Goal: Communication & Community: Answer question/provide support

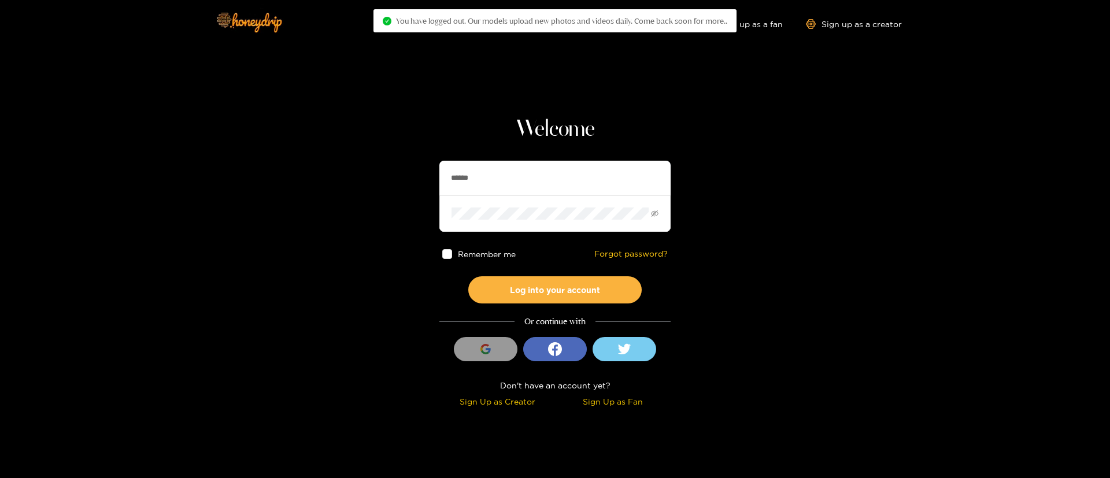
click at [527, 193] on input "******" at bounding box center [554, 178] width 231 height 35
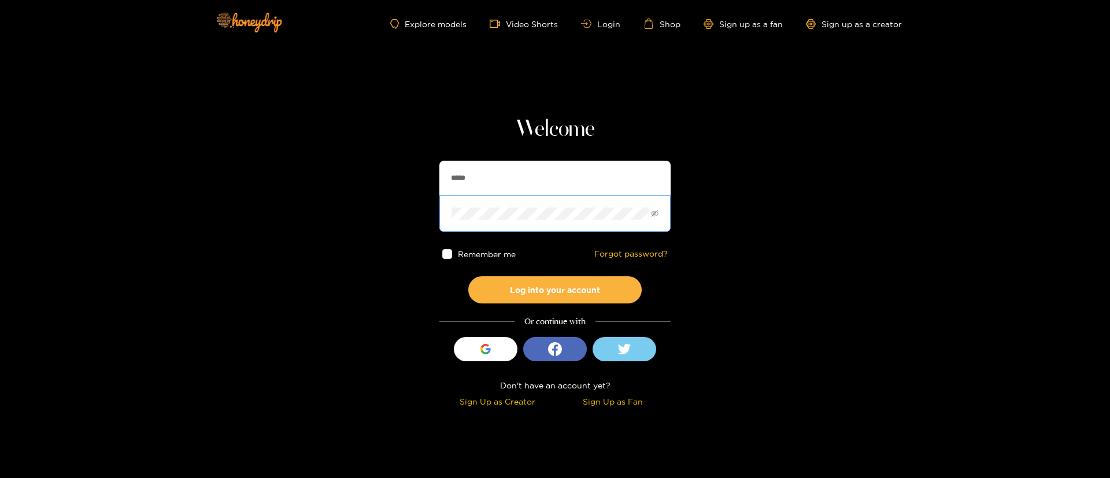
type input "******"
click at [563, 283] on button "Log into your account" at bounding box center [554, 289] width 173 height 27
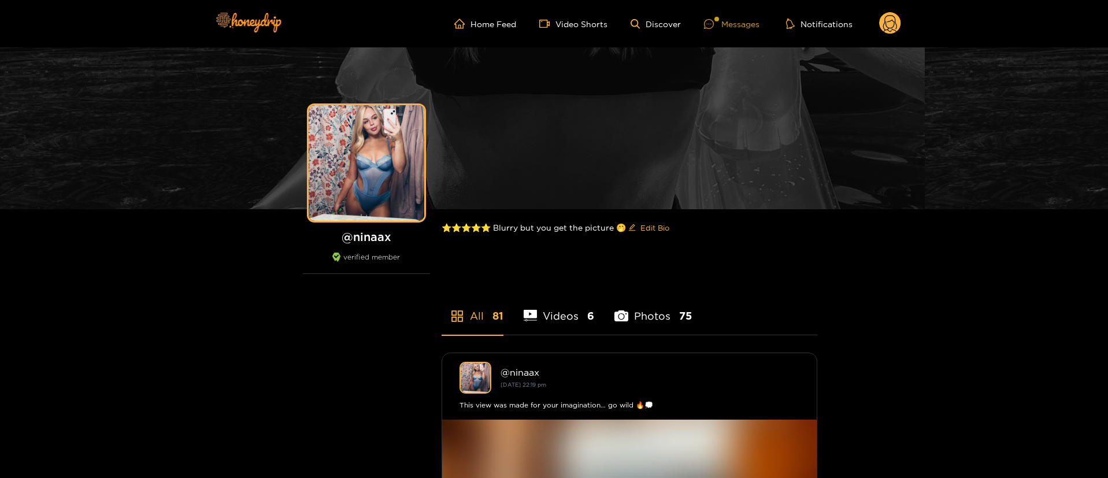
click at [733, 17] on div "Messages" at bounding box center [732, 23] width 56 height 13
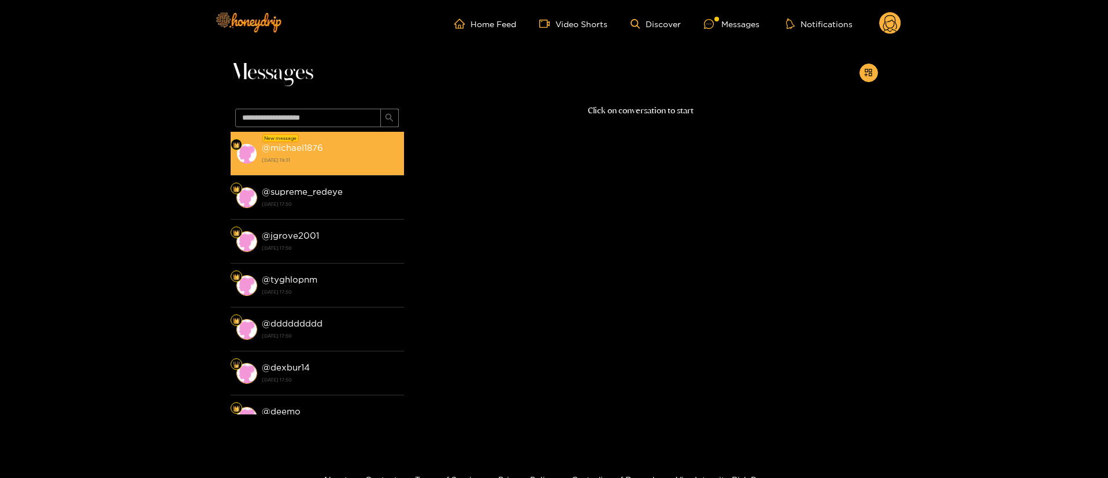
click at [365, 158] on strong "[DATE] 19:31" at bounding box center [330, 160] width 136 height 10
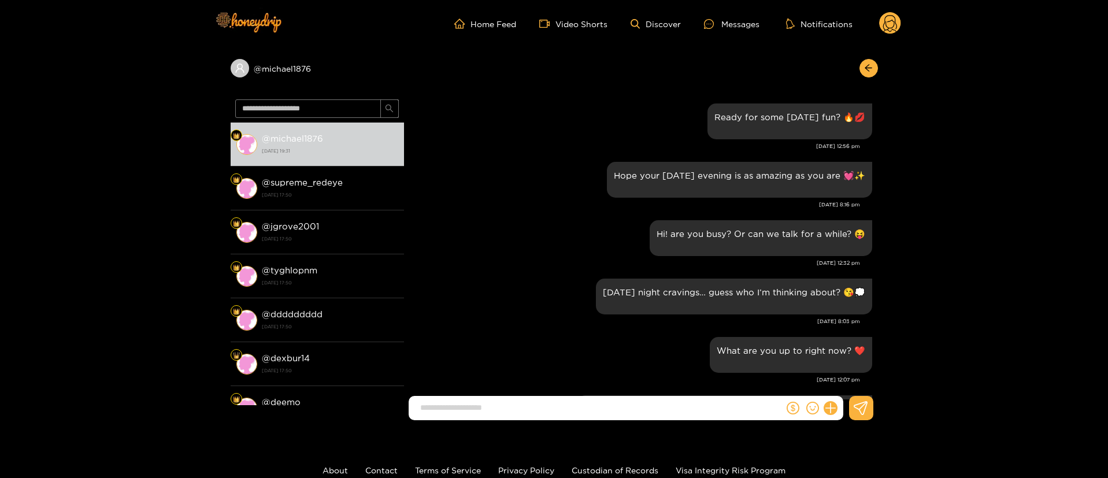
scroll to position [1256, 0]
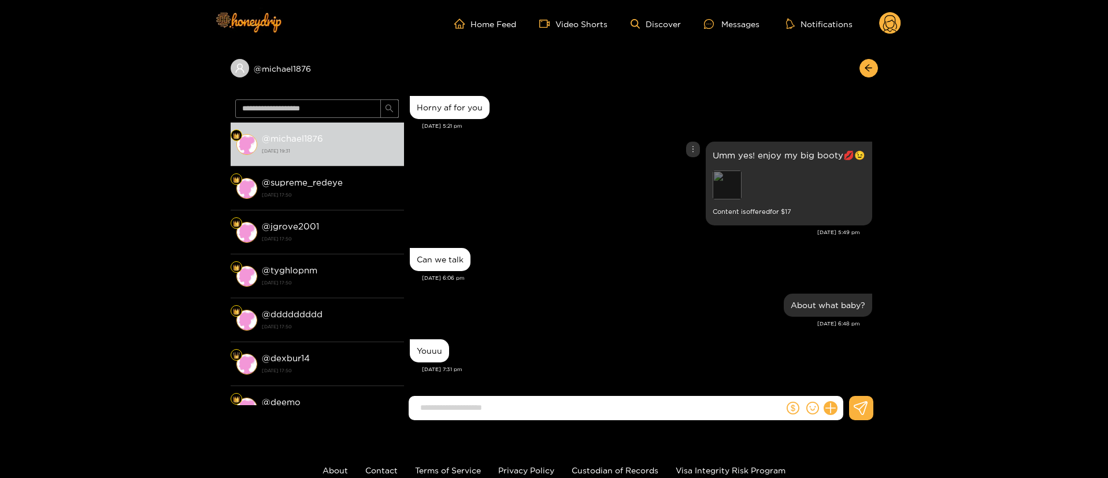
click at [726, 187] on div "Preview" at bounding box center [727, 185] width 29 height 29
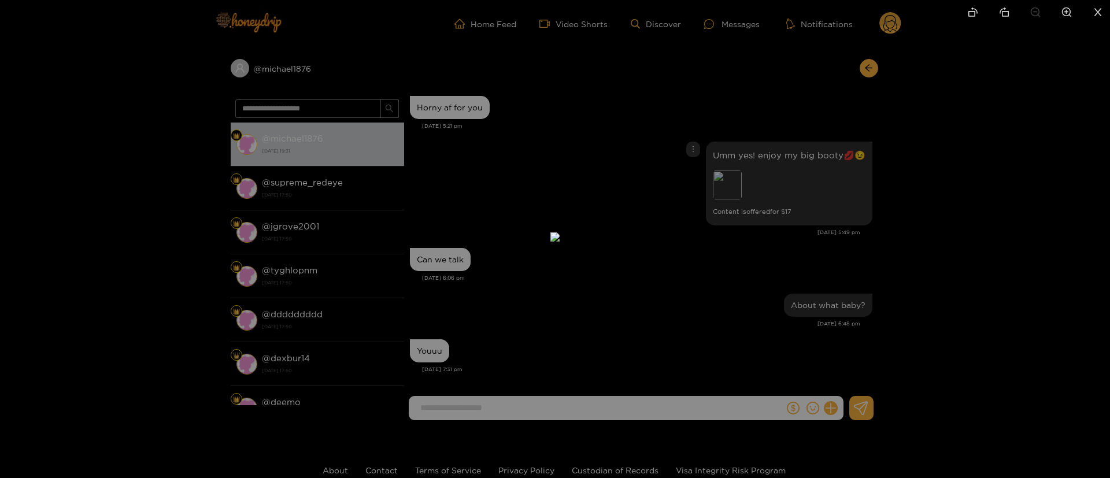
click at [833, 206] on div at bounding box center [555, 239] width 1110 height 478
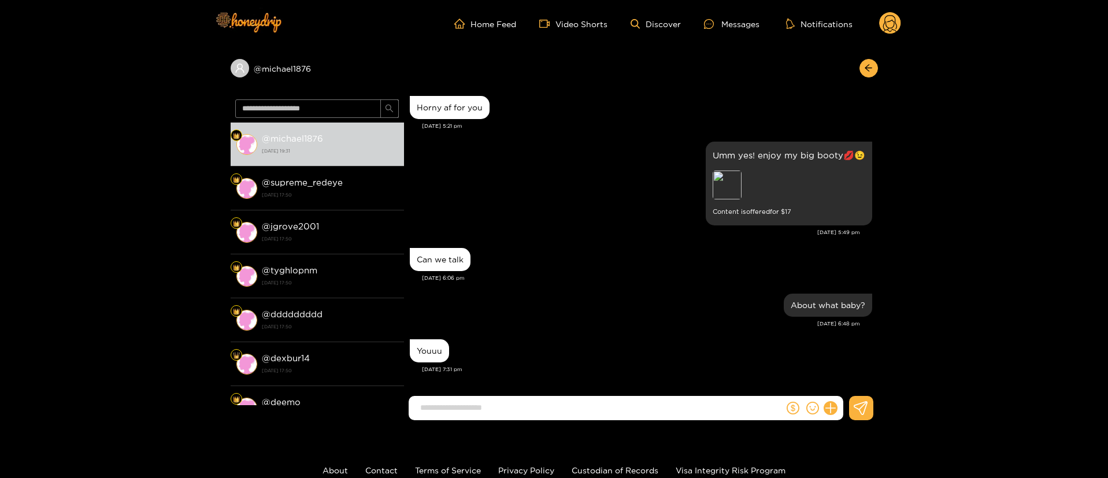
click at [633, 377] on div "Youuu [DATE] 7:31 pm" at bounding box center [641, 360] width 463 height 46
click at [601, 414] on input at bounding box center [599, 407] width 369 height 19
click at [733, 201] on div "Preview" at bounding box center [789, 187] width 153 height 32
click at [725, 185] on div "Preview" at bounding box center [727, 185] width 29 height 29
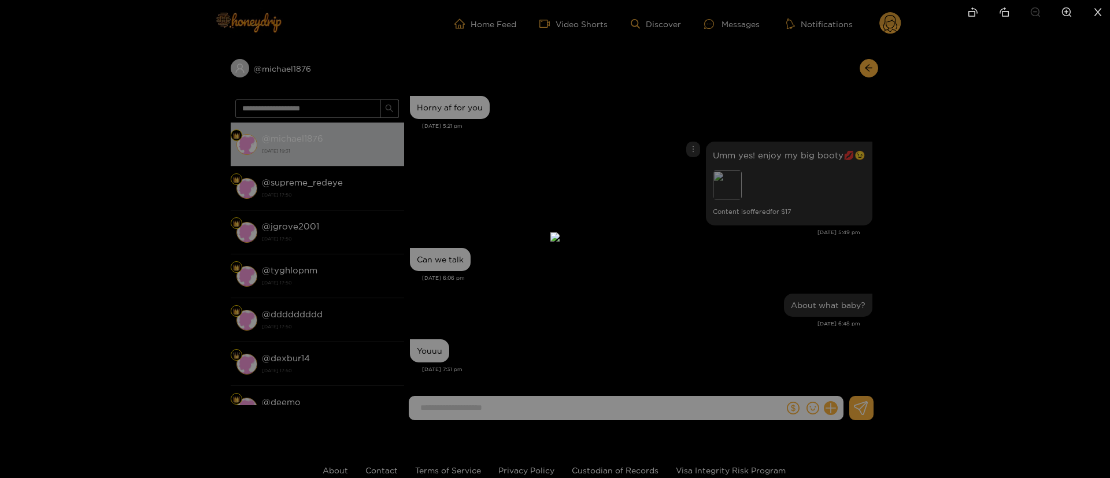
click at [796, 220] on div at bounding box center [555, 239] width 1110 height 478
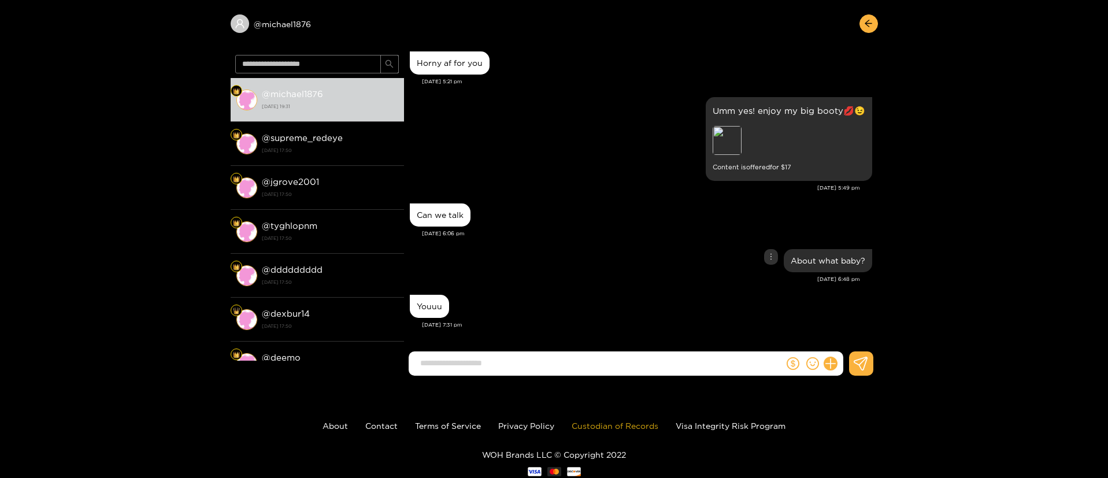
scroll to position [77, 0]
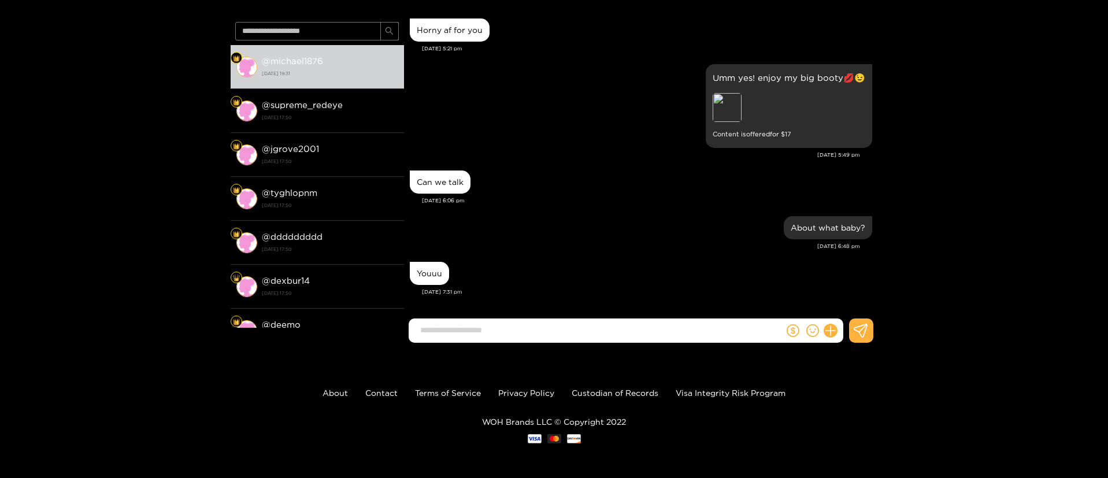
click at [594, 330] on input at bounding box center [599, 330] width 369 height 19
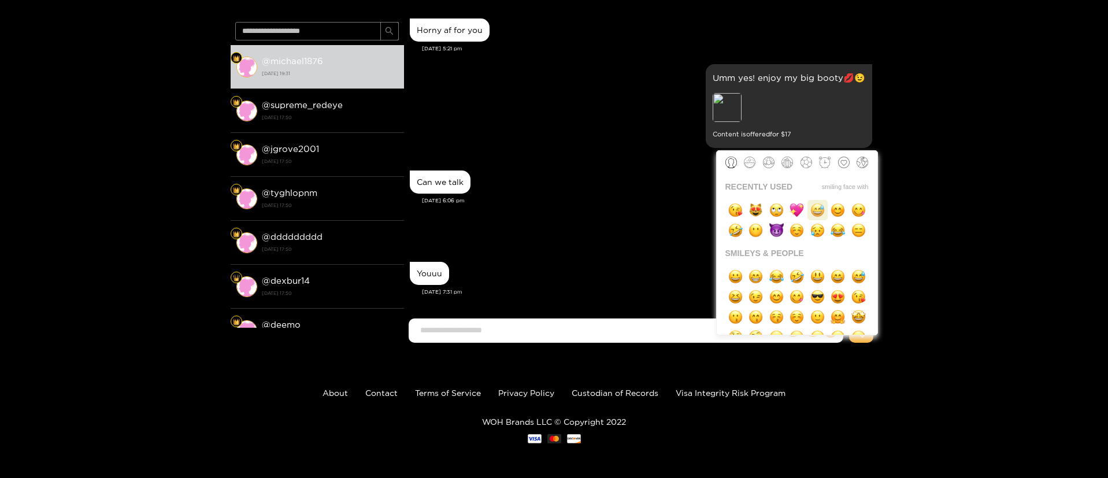
click at [821, 210] on img "button" at bounding box center [818, 210] width 14 height 14
type input "**"
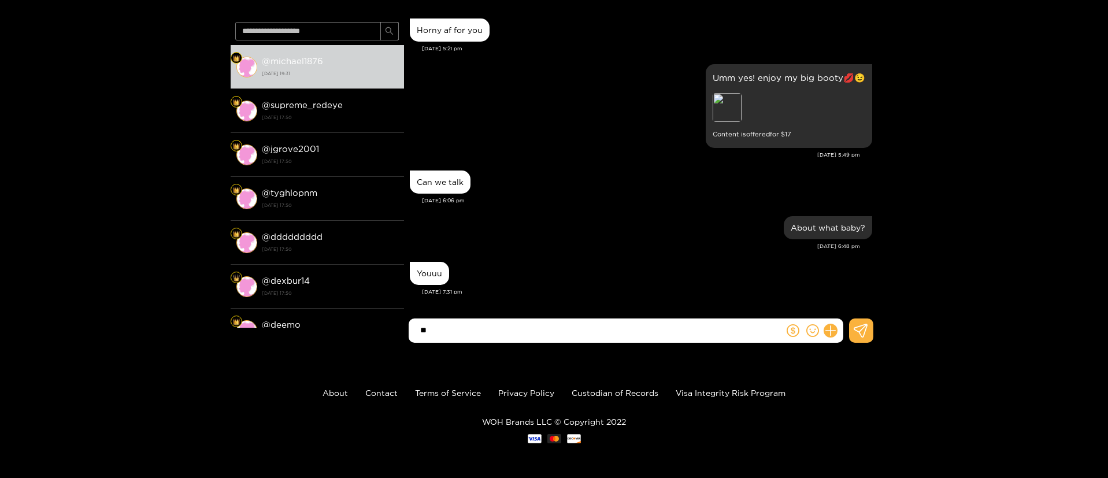
click at [624, 327] on input "**" at bounding box center [599, 330] width 369 height 19
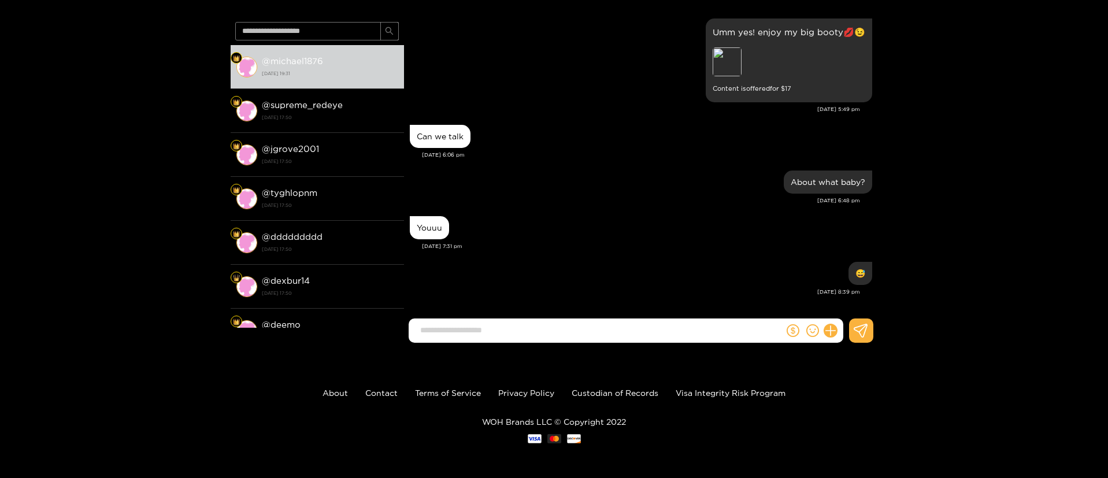
scroll to position [0, 0]
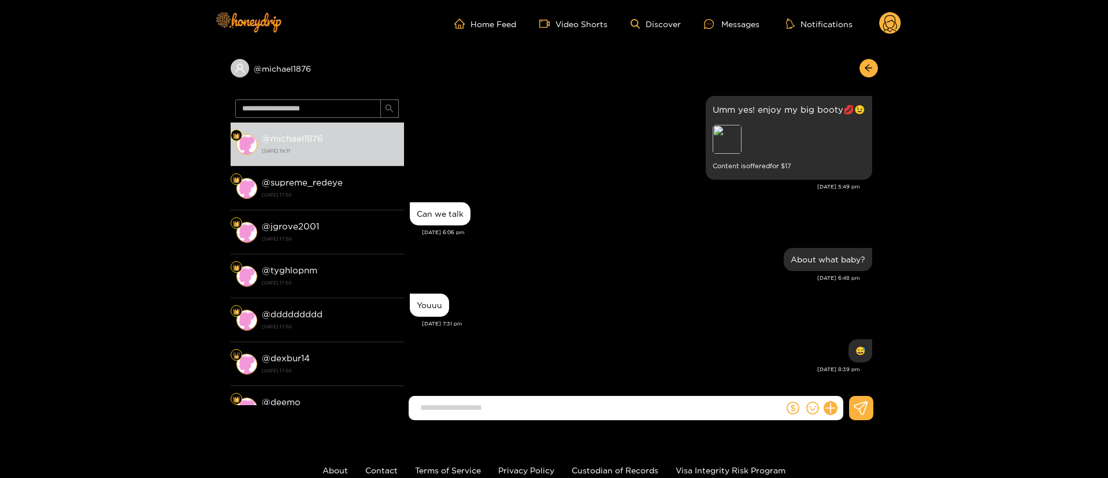
click at [898, 24] on circle at bounding box center [890, 23] width 22 height 22
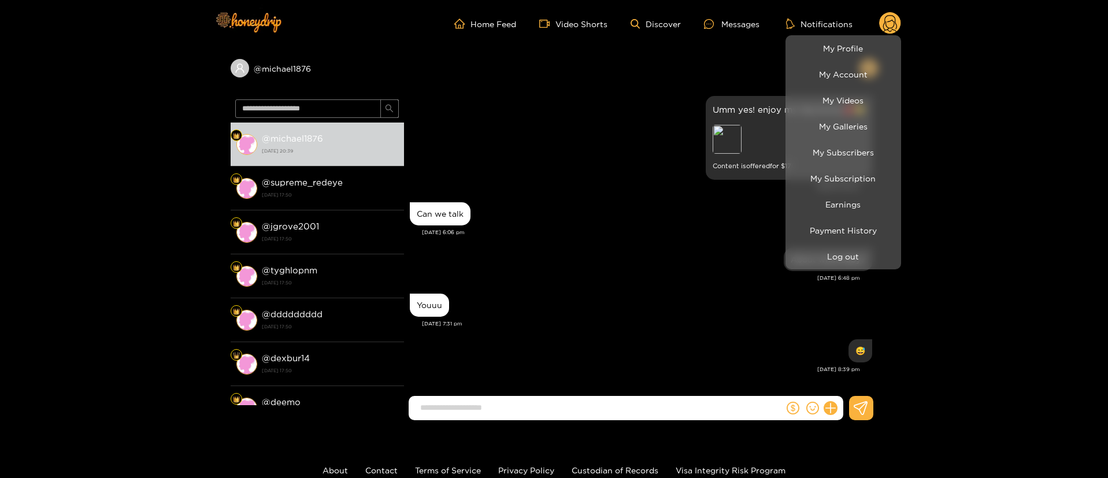
click at [687, 357] on div at bounding box center [554, 239] width 1108 height 478
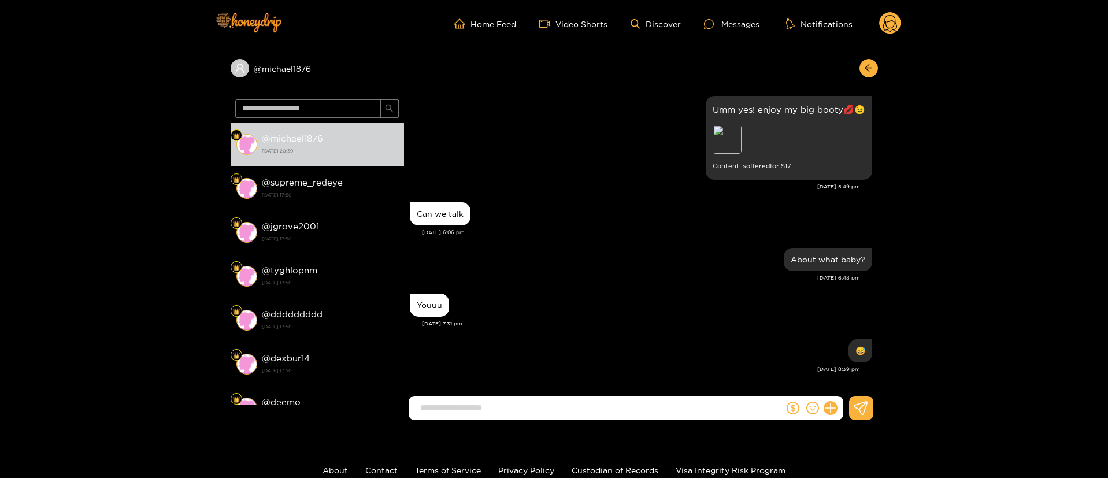
click at [658, 408] on input at bounding box center [599, 407] width 369 height 19
drag, startPoint x: 792, startPoint y: 407, endPoint x: 789, endPoint y: 395, distance: 11.8
click at [792, 406] on icon "dollar" at bounding box center [793, 408] width 13 height 13
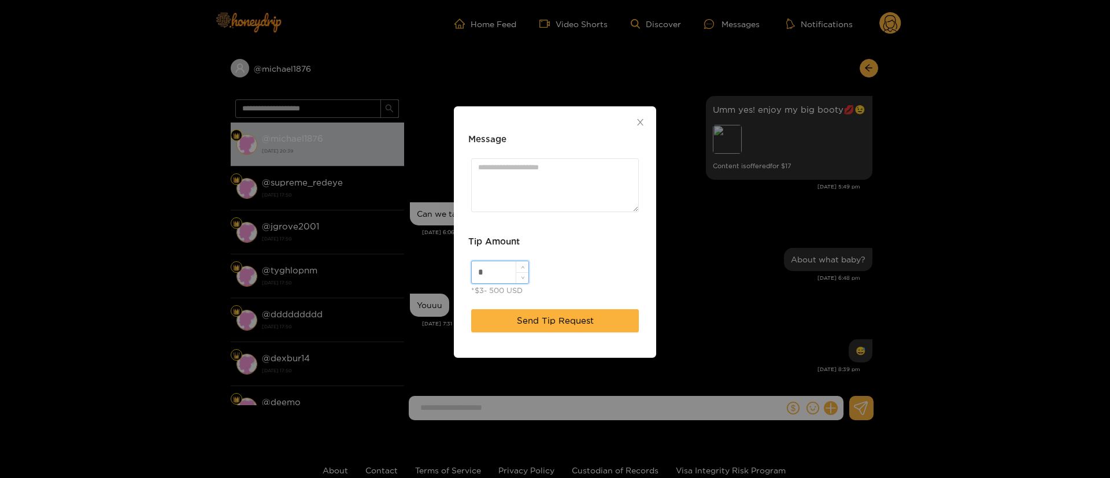
click at [493, 282] on input "*" at bounding box center [500, 272] width 57 height 22
type input "**"
drag, startPoint x: 541, startPoint y: 200, endPoint x: 545, endPoint y: 195, distance: 6.1
click at [541, 199] on textarea "Message" at bounding box center [555, 185] width 168 height 54
paste textarea "*****"
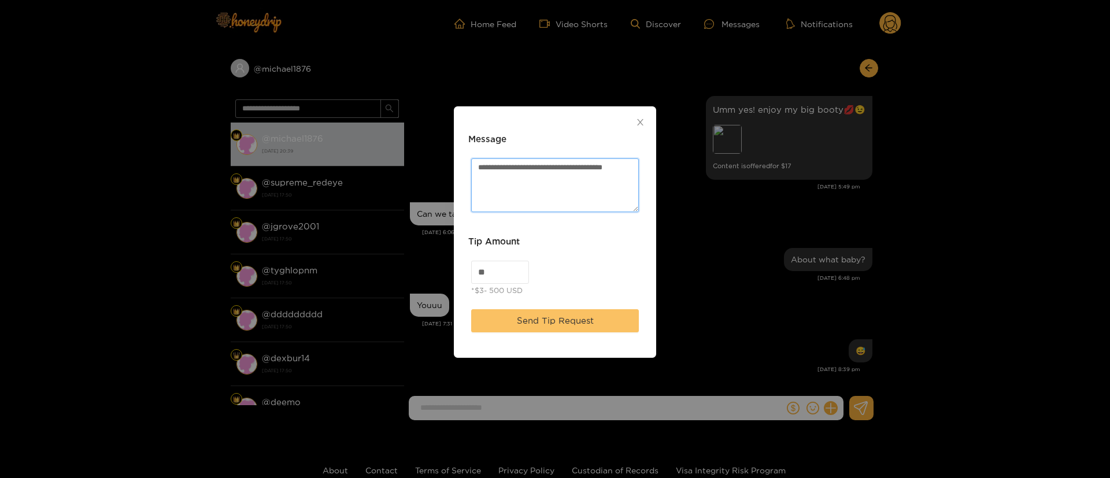
type textarea "**********"
click at [587, 316] on span "Send Tip Request" at bounding box center [555, 321] width 77 height 14
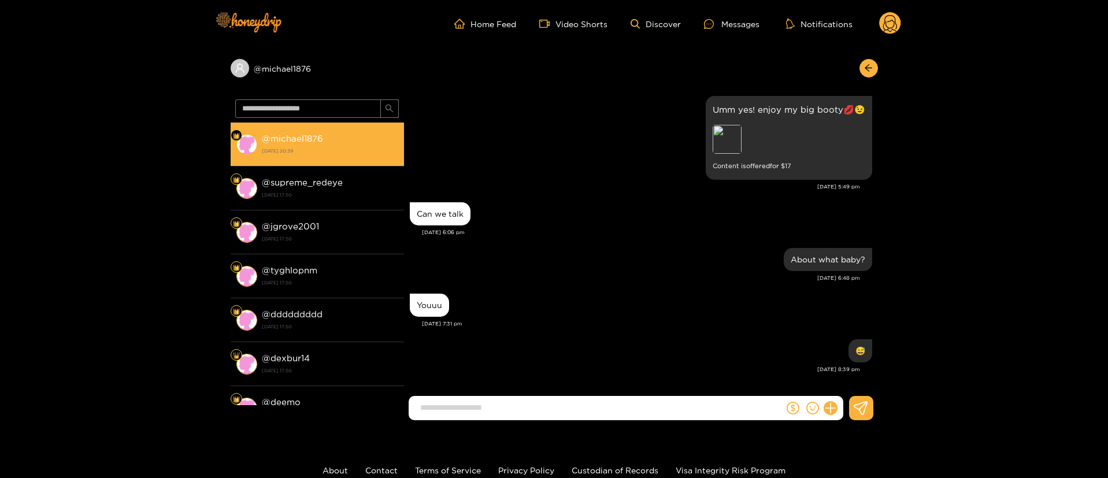
scroll to position [1386, 0]
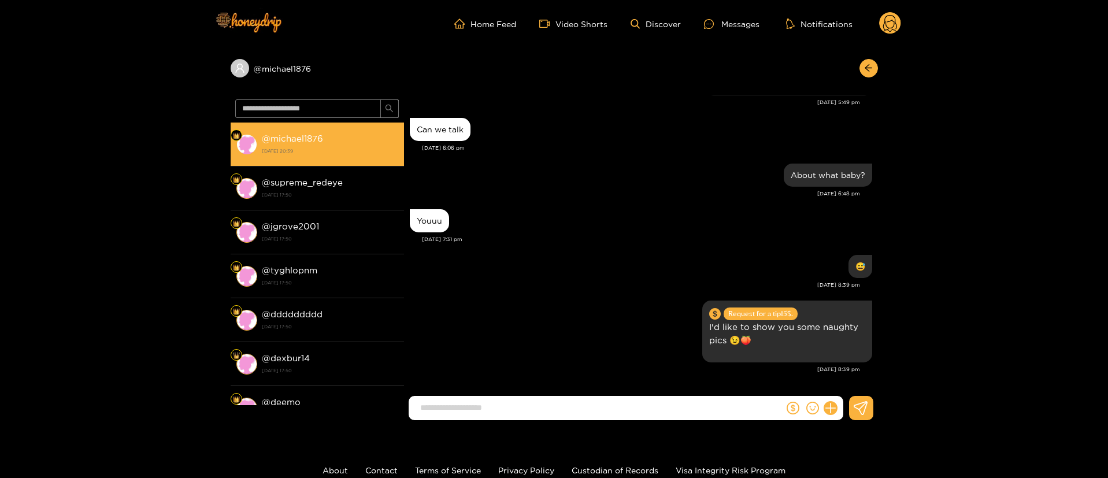
click at [349, 162] on li "@ michael1876 [DATE] 20:39" at bounding box center [317, 145] width 173 height 44
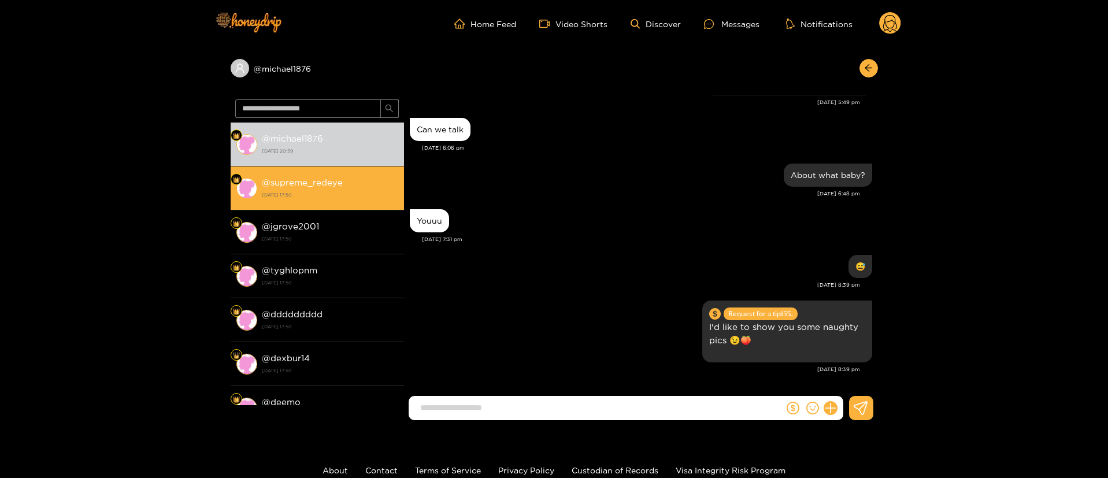
click at [331, 189] on div "@ supreme_redeye [DATE] 17:50" at bounding box center [330, 188] width 136 height 26
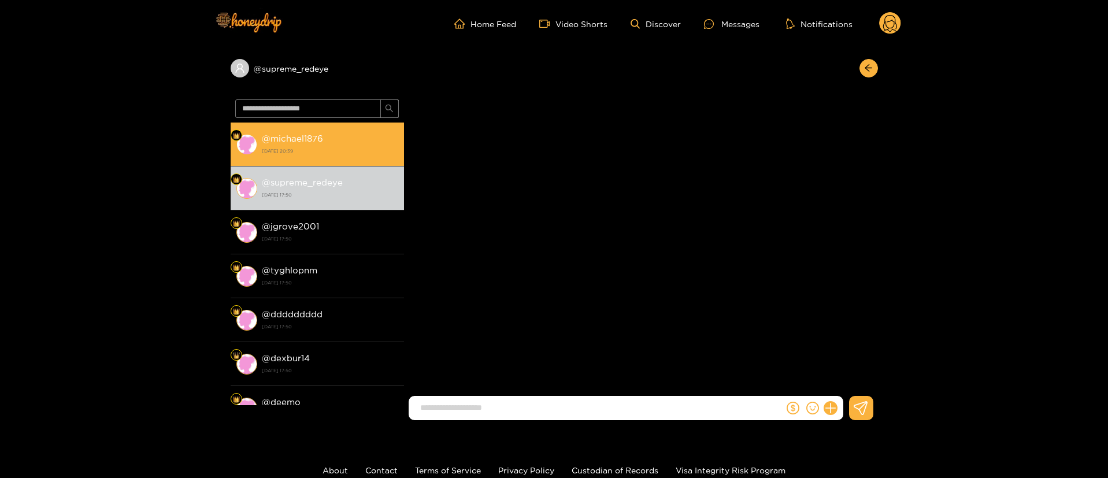
drag, startPoint x: 341, startPoint y: 158, endPoint x: 384, endPoint y: 141, distance: 46.7
click at [341, 158] on li "@ michael1876 [DATE] 20:39" at bounding box center [317, 145] width 173 height 44
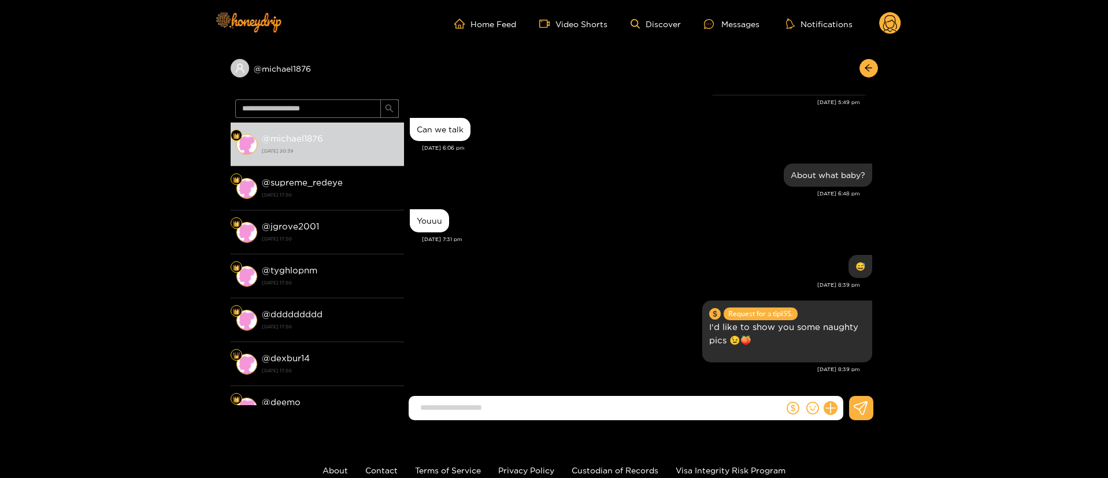
scroll to position [1270, 0]
click at [870, 65] on icon "arrow-left" at bounding box center [868, 68] width 9 height 9
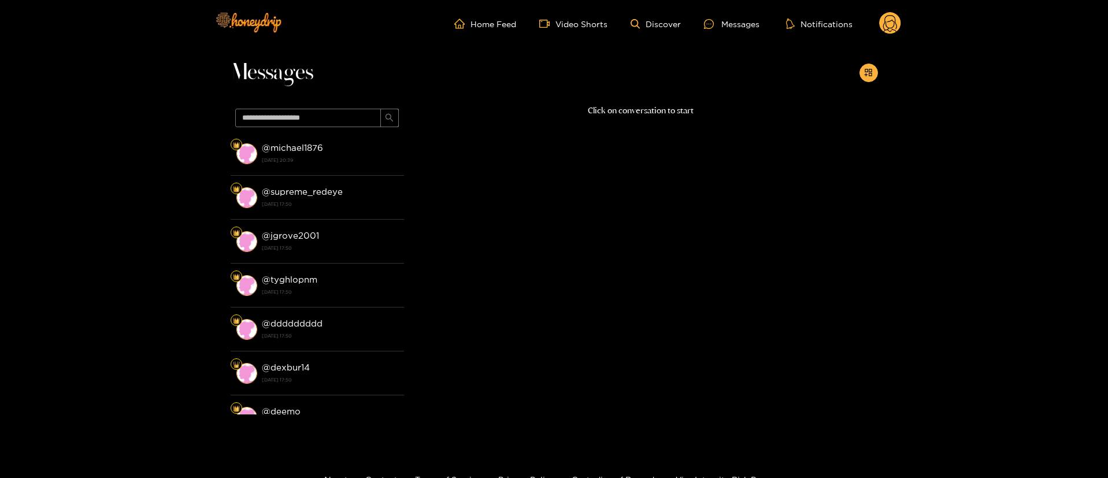
click at [899, 13] on icon at bounding box center [890, 23] width 22 height 23
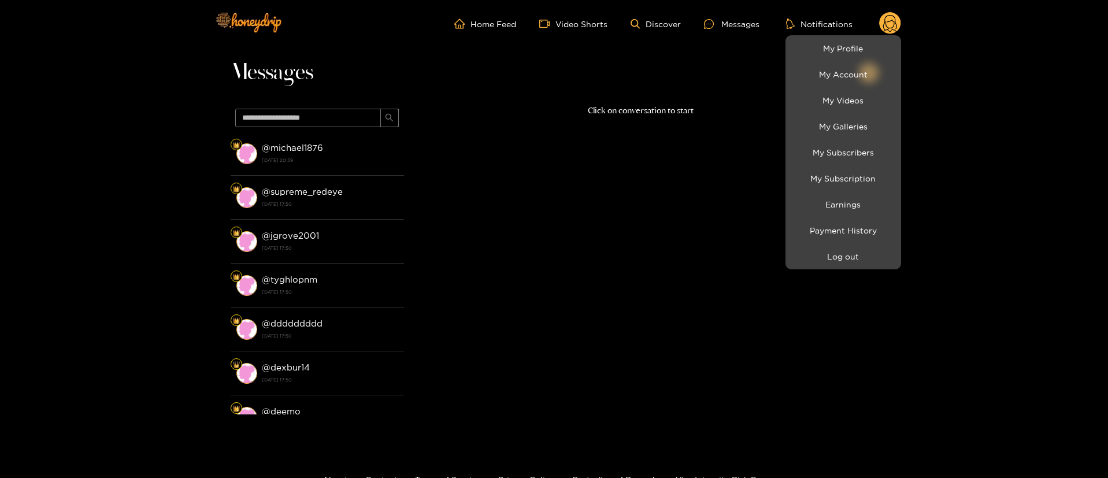
click at [879, 35] on div "My Profile My Account My Videos My Galleries My Subscribers My Subscription Ear…" at bounding box center [890, 23] width 22 height 23
click at [859, 253] on button "Log out" at bounding box center [844, 256] width 110 height 20
